Goal: Find specific page/section: Find specific page/section

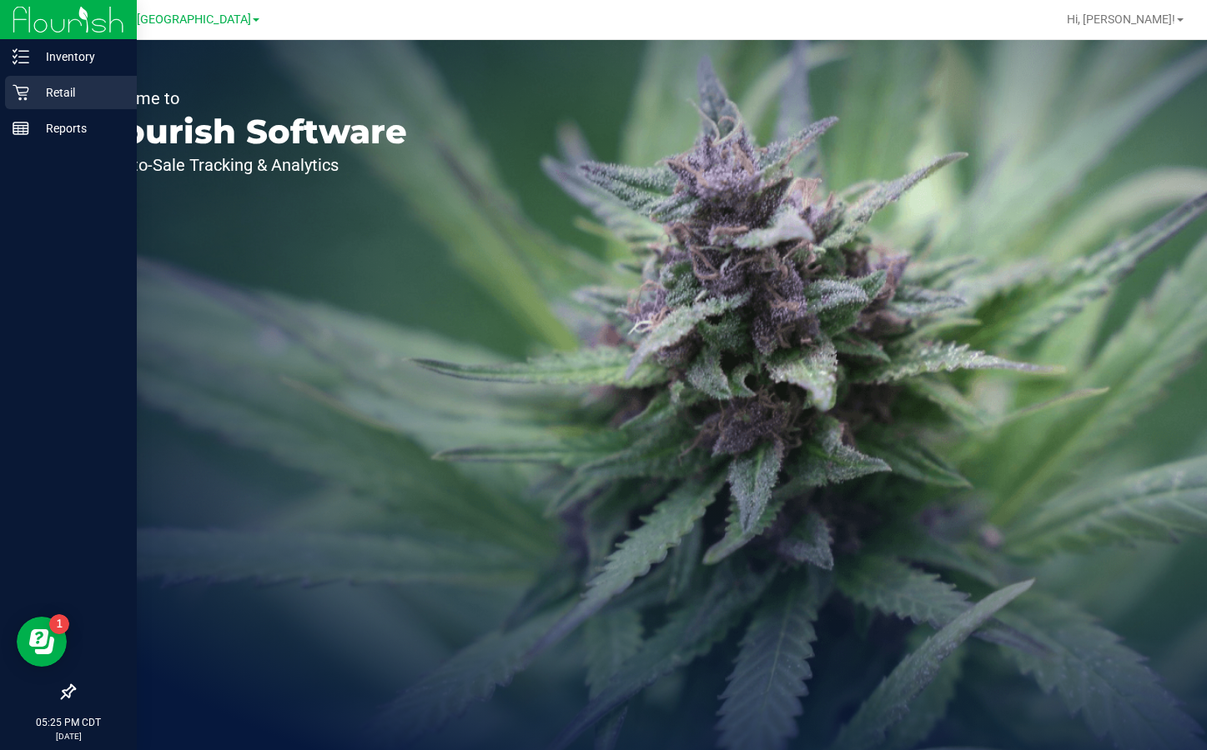
click at [20, 78] on div "Retail" at bounding box center [71, 92] width 132 height 33
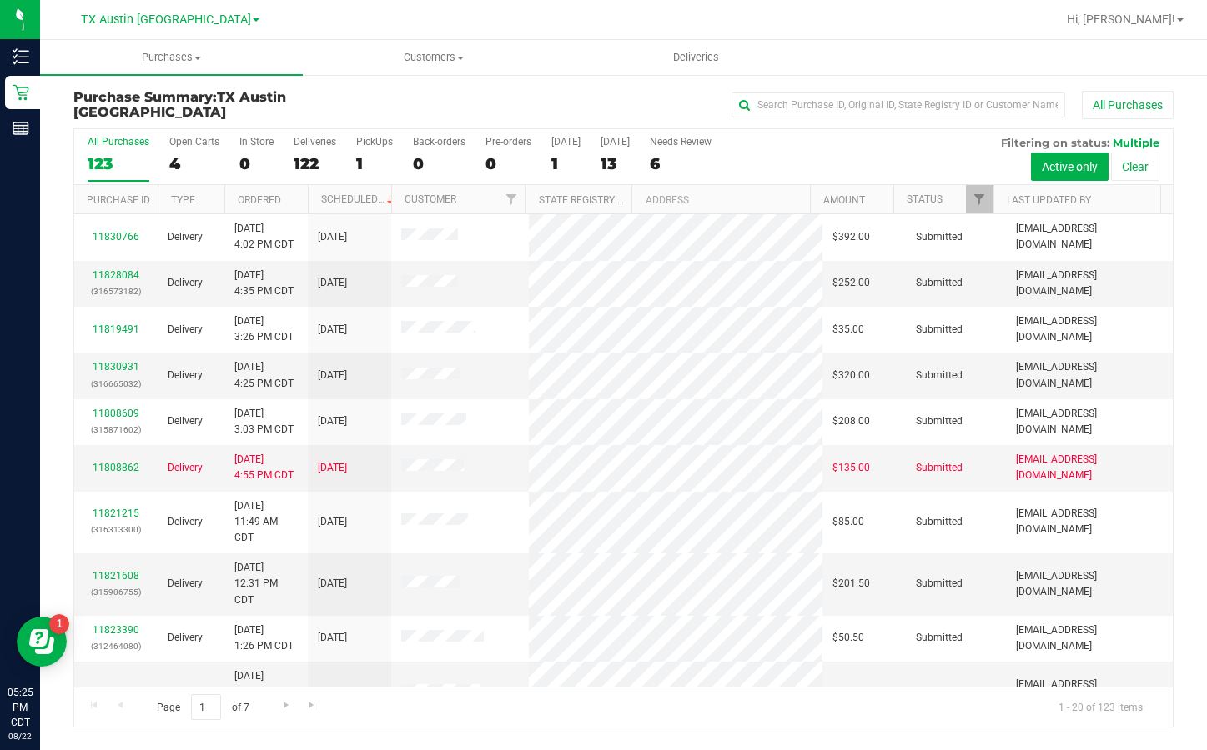
click at [211, 21] on div "TX Austin [GEOGRAPHIC_DATA]" at bounding box center [169, 20] width 243 height 26
click at [205, 18] on link "TX Austin [GEOGRAPHIC_DATA]" at bounding box center [170, 19] width 178 height 16
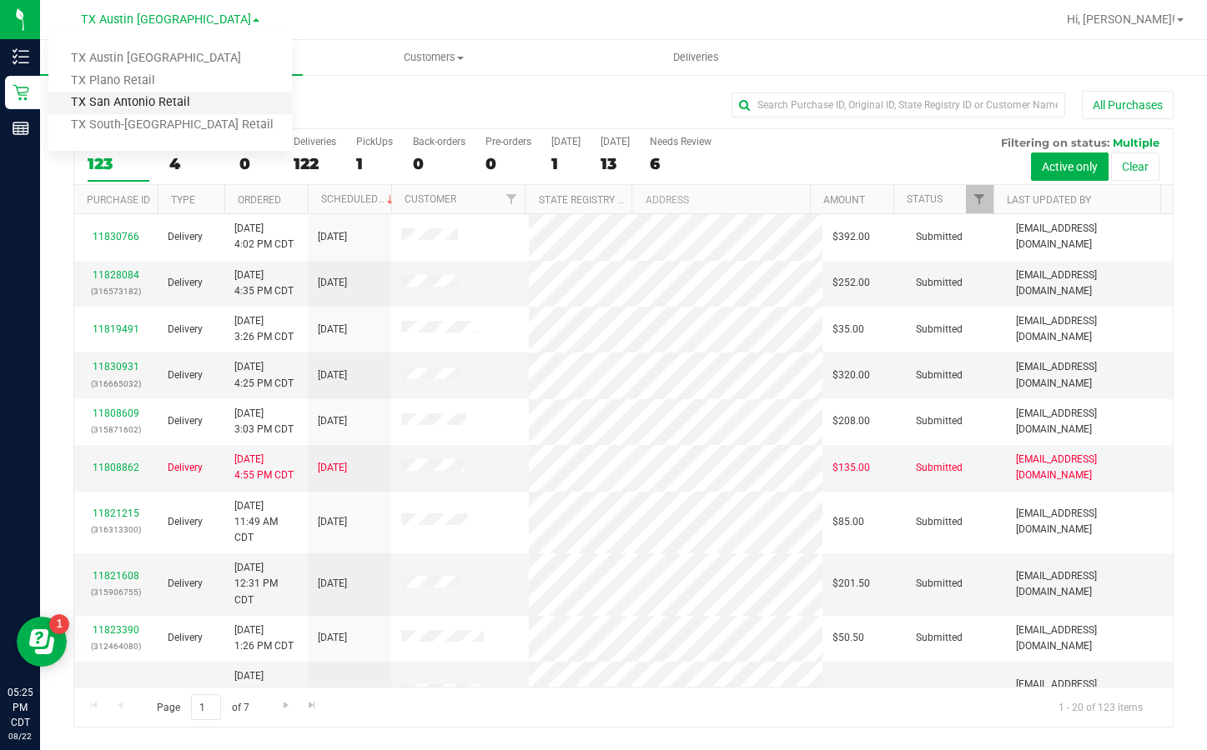
click at [158, 101] on link "TX San Antonio Retail" at bounding box center [169, 103] width 243 height 23
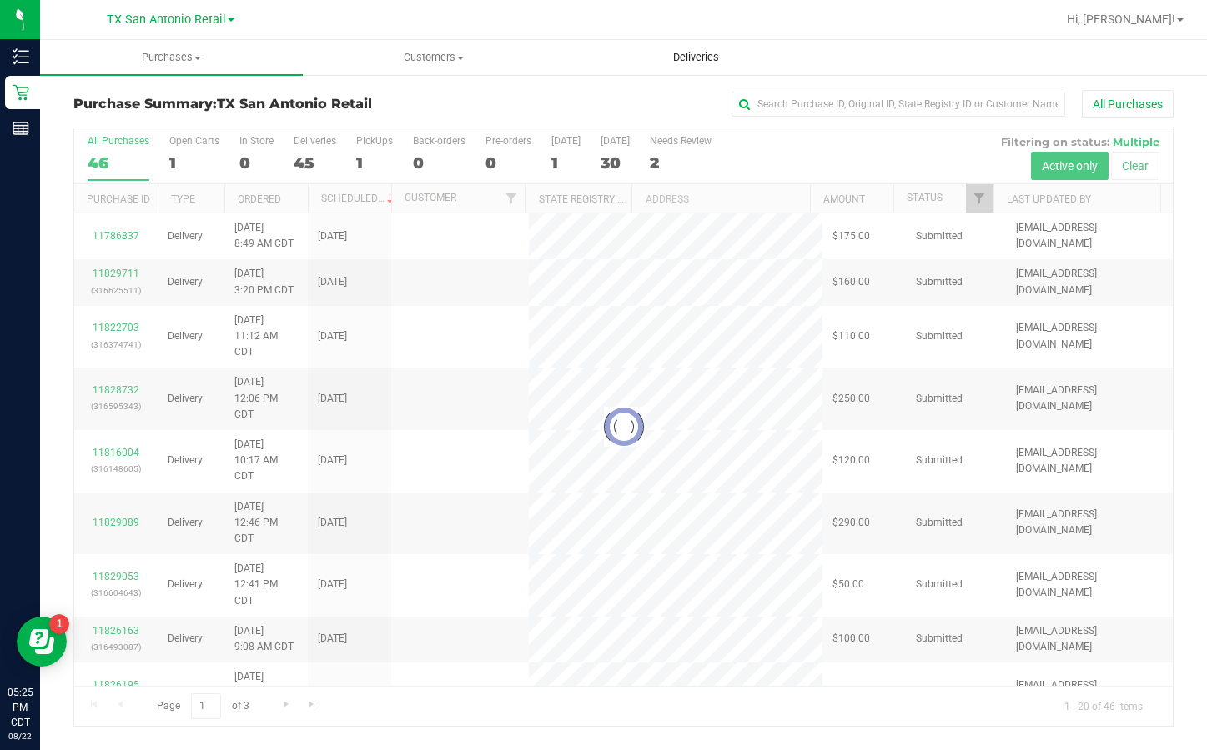
click at [695, 61] on span "Deliveries" at bounding box center [695, 57] width 91 height 15
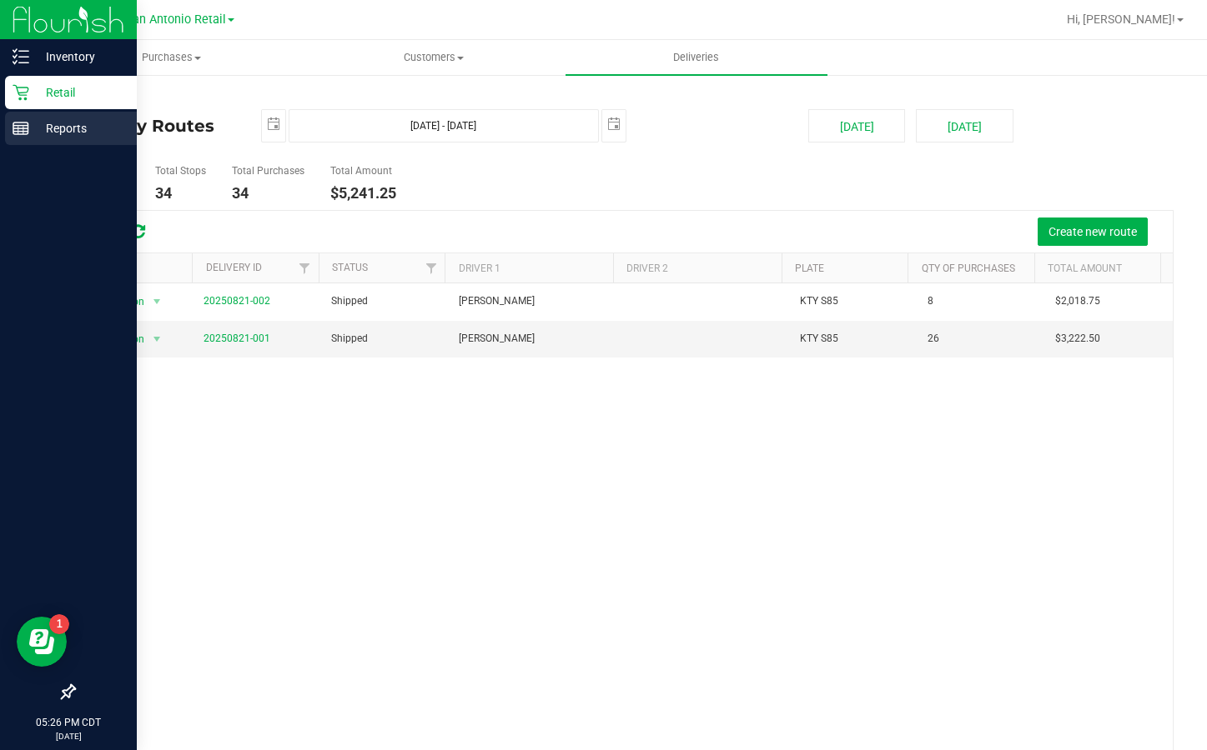
click at [26, 126] on line at bounding box center [20, 126] width 15 height 0
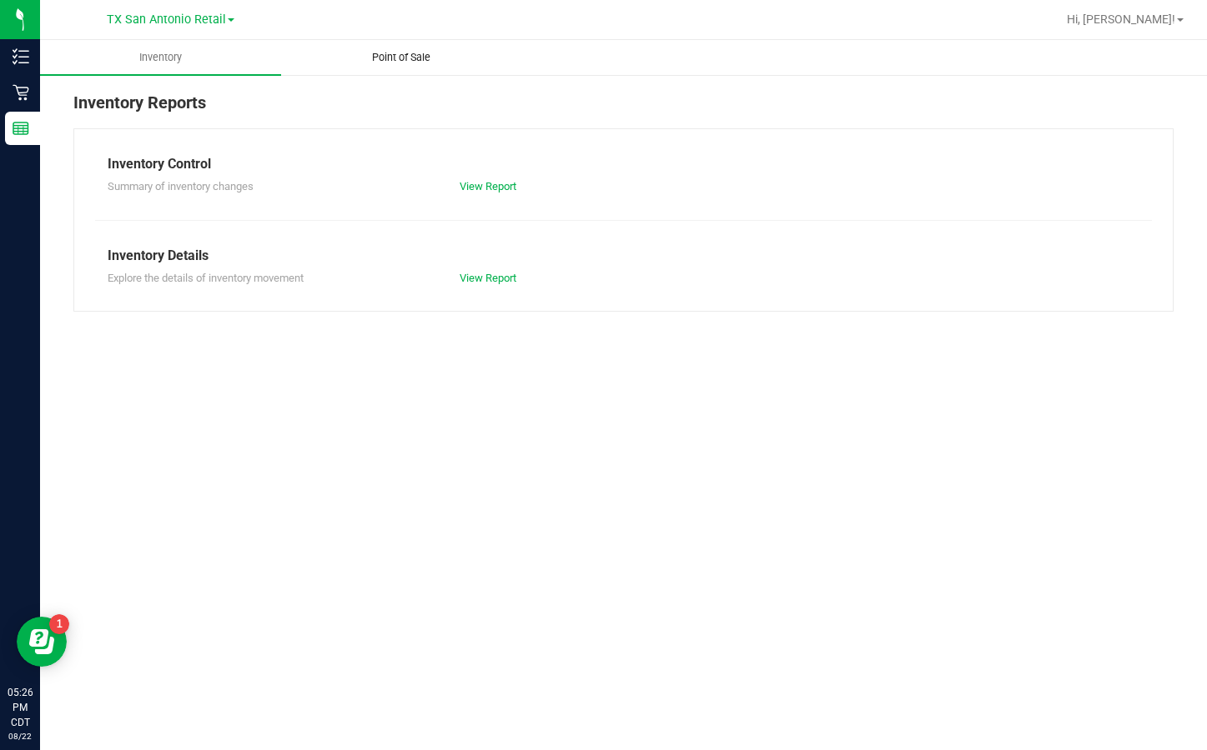
click at [369, 53] on span "Point of Sale" at bounding box center [400, 57] width 103 height 15
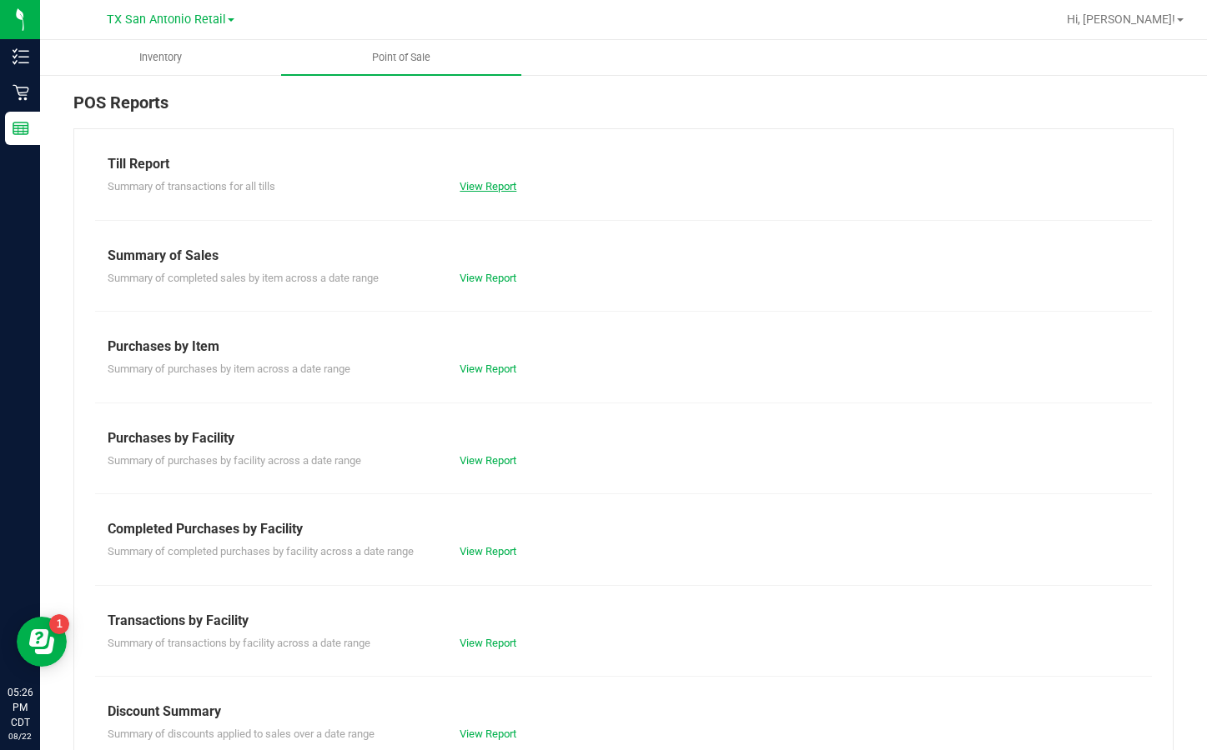
click at [460, 187] on link "View Report" at bounding box center [487, 186] width 57 height 13
